Goal: Task Accomplishment & Management: Complete application form

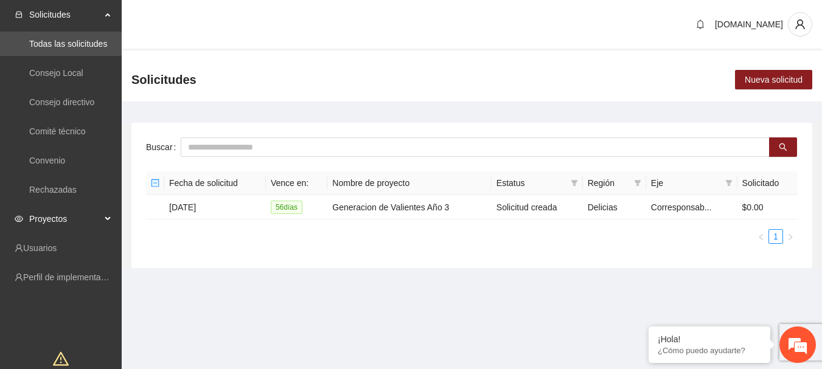
click at [72, 223] on span "Proyectos" at bounding box center [65, 219] width 72 height 24
click at [57, 245] on link "Activos" at bounding box center [42, 248] width 27 height 10
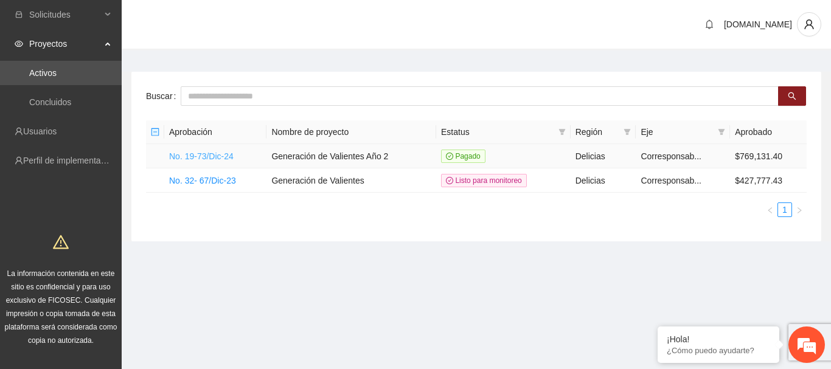
click at [198, 156] on link "No. 19-73/Dic-24" at bounding box center [201, 157] width 64 height 10
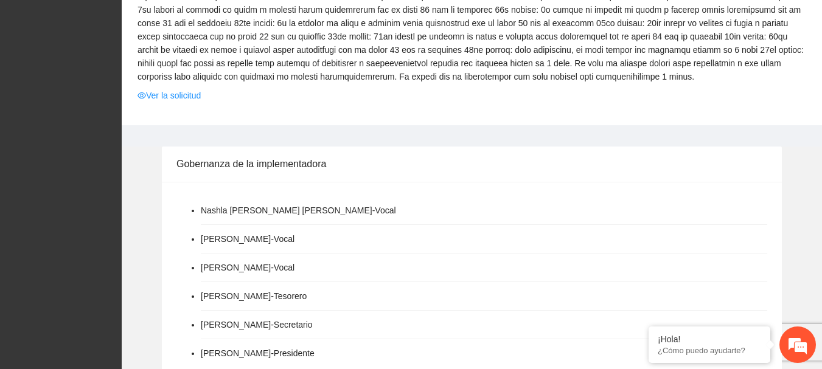
scroll to position [365, 0]
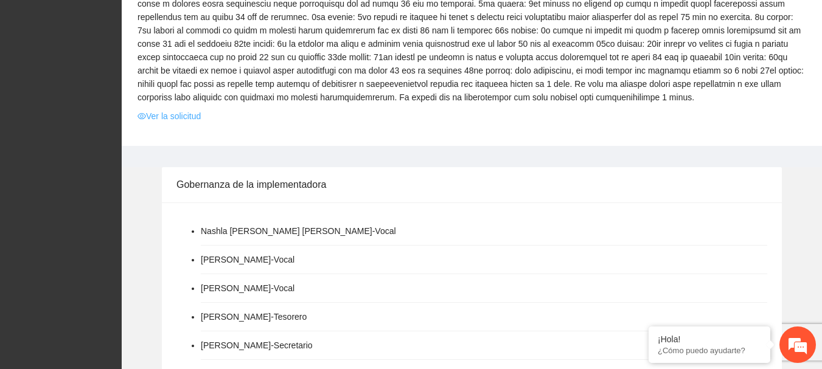
click at [184, 110] on link "Ver la solicitud" at bounding box center [169, 116] width 63 height 13
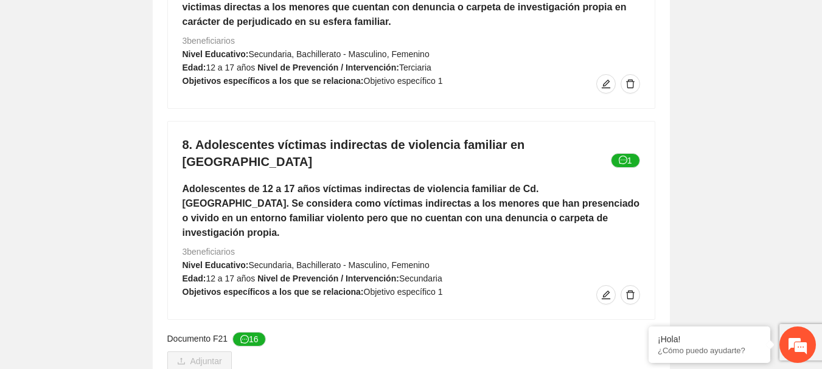
scroll to position [4381, 0]
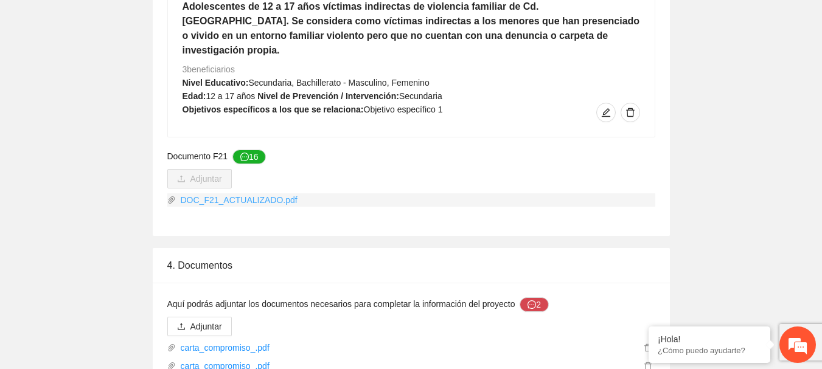
click at [248, 193] on link "DOC_F21_ACTUALIZADO.pdf" at bounding box center [415, 199] width 479 height 13
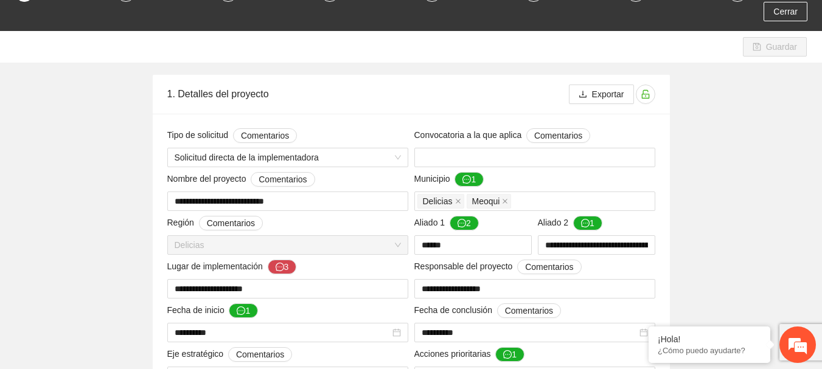
scroll to position [0, 0]
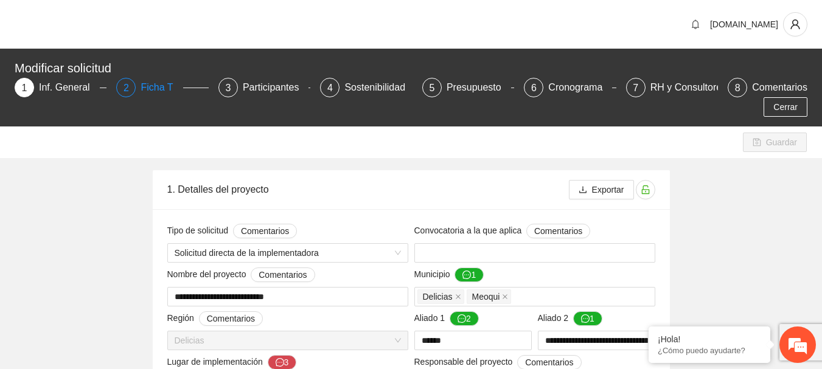
click at [167, 86] on div "Ficha T" at bounding box center [162, 87] width 42 height 19
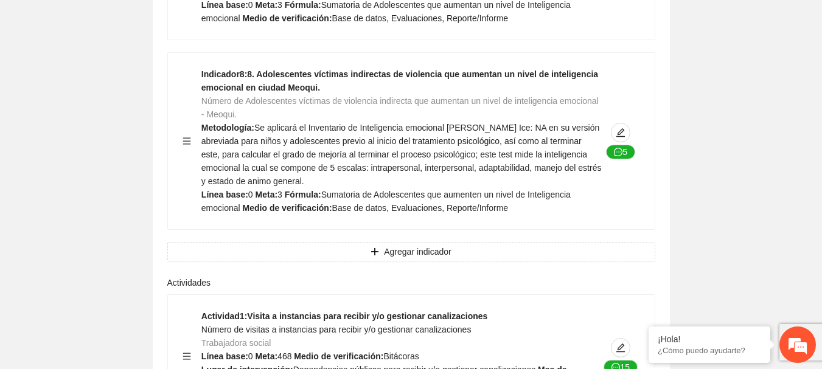
scroll to position [4803, 0]
